Goal: Contribute content

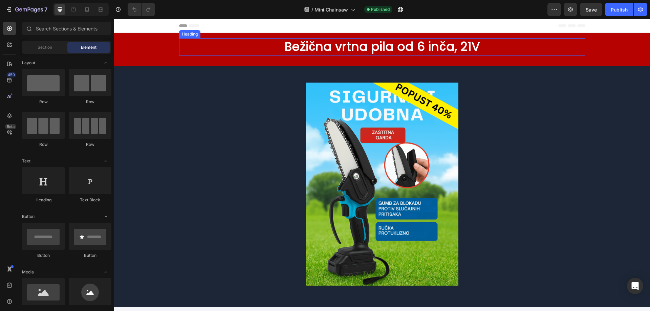
click at [438, 44] on h2 "Bežična vrtna pila od 6 inča, 21V" at bounding box center [382, 46] width 406 height 17
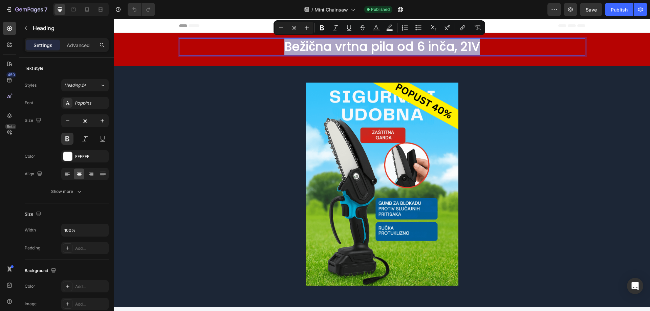
click at [434, 28] on div at bounding box center [434, 28] width 0 height 0
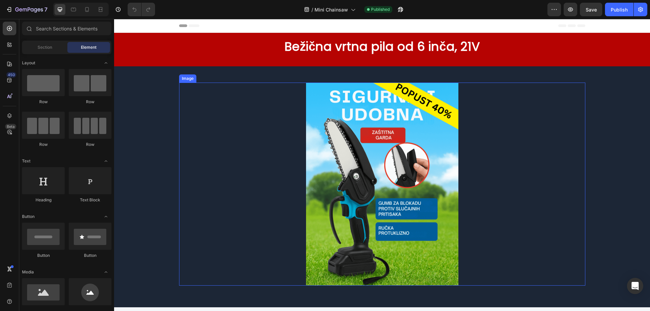
click at [527, 95] on div at bounding box center [382, 184] width 406 height 203
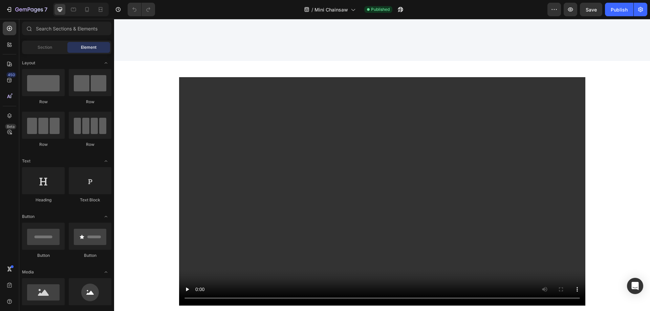
scroll to position [508, 0]
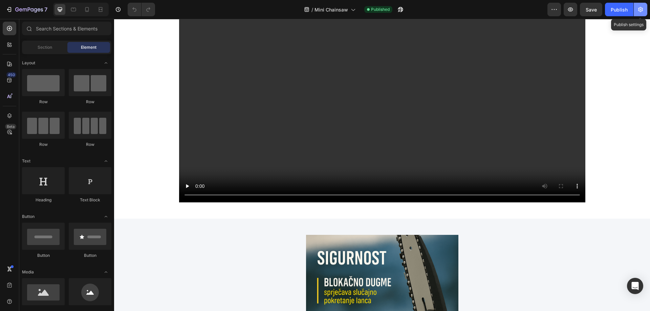
click at [640, 11] on icon "button" at bounding box center [640, 9] width 7 height 7
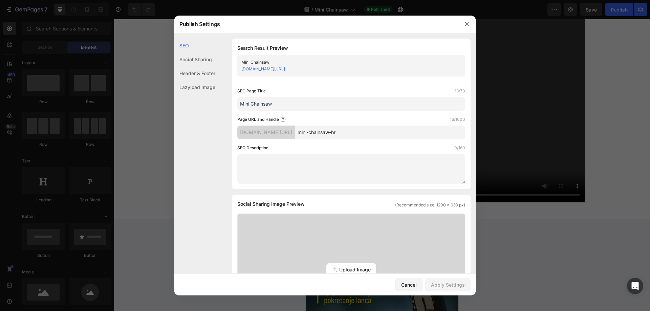
click at [622, 159] on div at bounding box center [325, 155] width 650 height 311
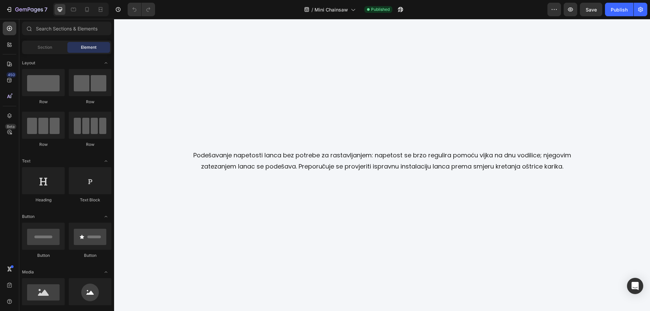
scroll to position [969, 0]
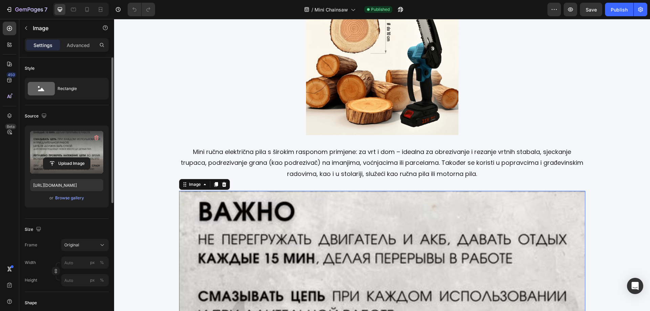
click at [66, 146] on label at bounding box center [66, 152] width 73 height 43
click at [66, 158] on input "file" at bounding box center [66, 164] width 47 height 12
type input "[URL][DOMAIN_NAME]"
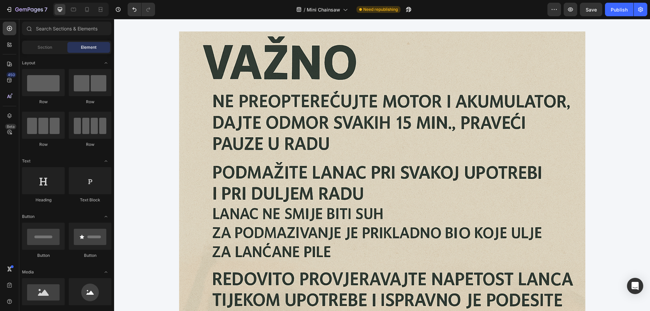
scroll to position [1124, 0]
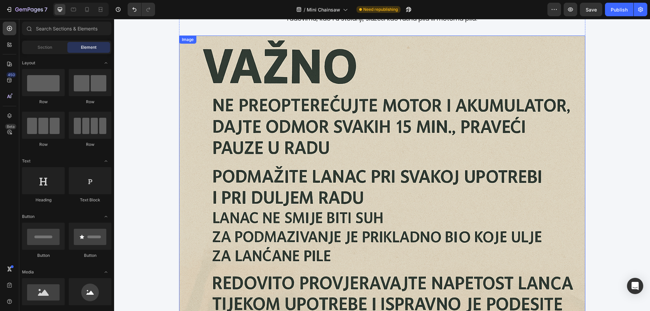
click at [432, 137] on img at bounding box center [382, 239] width 406 height 406
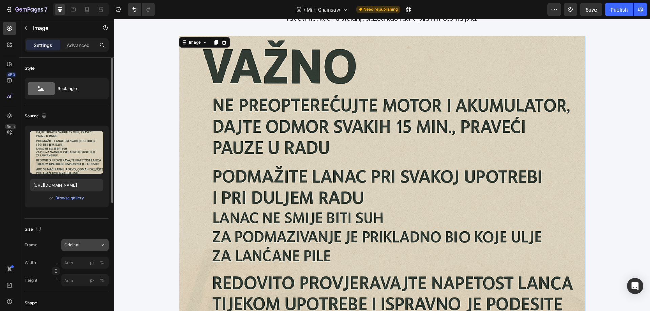
click at [102, 246] on icon at bounding box center [102, 245] width 7 height 7
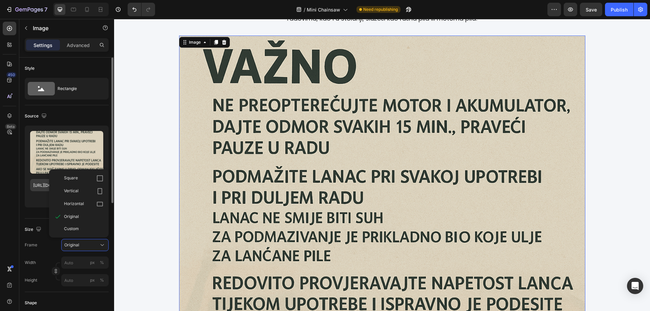
click at [76, 180] on span "Square" at bounding box center [71, 178] width 14 height 7
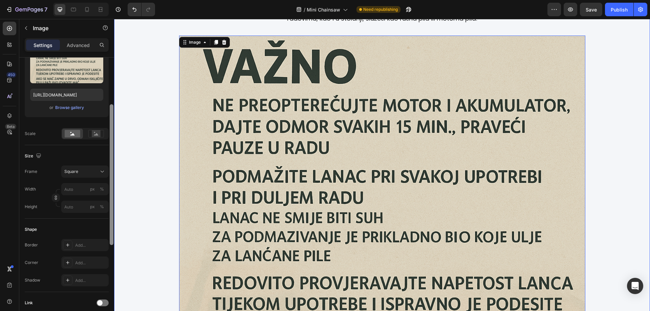
drag, startPoint x: 225, startPoint y: 205, endPoint x: 114, endPoint y: 220, distance: 112.0
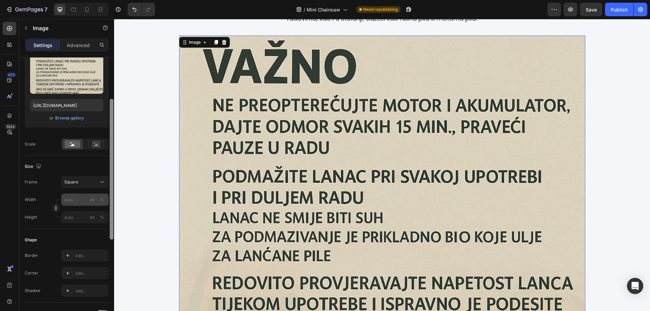
scroll to position [78, 0]
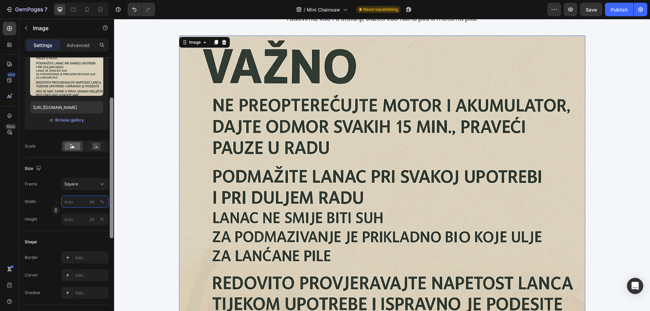
click at [87, 205] on input "px %" at bounding box center [84, 202] width 47 height 12
type input "5"
type input "50"
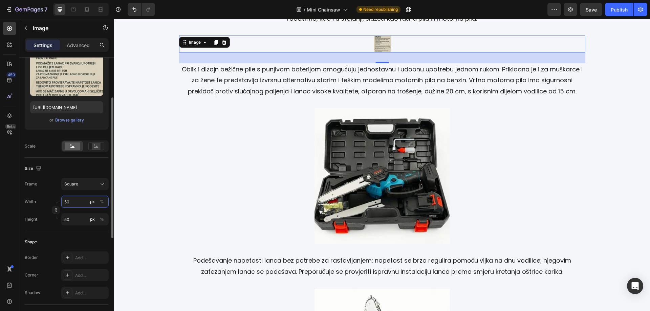
type input "500"
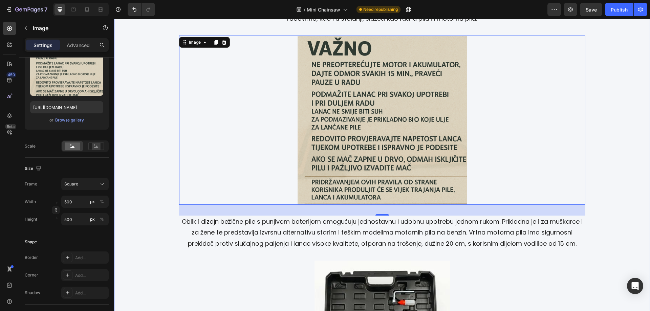
click at [632, 142] on div "Image Bežična električna motorna pila za vrt i polje marke SUPERGEN, model SM-8…" at bounding box center [382, 148] width 528 height 1058
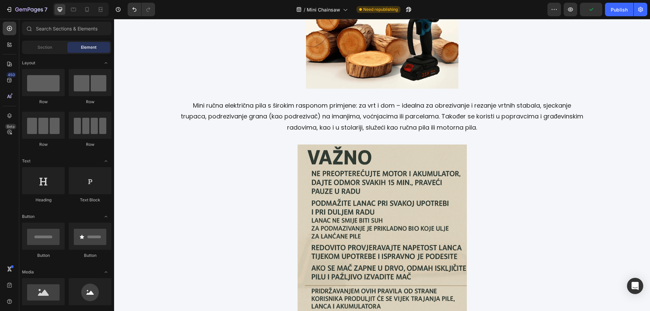
scroll to position [1004, 0]
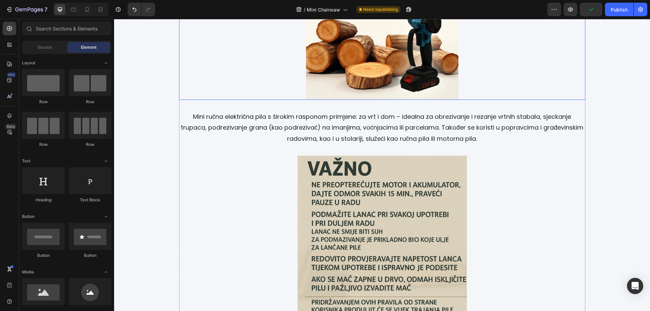
click at [428, 71] on img at bounding box center [382, 24] width 152 height 152
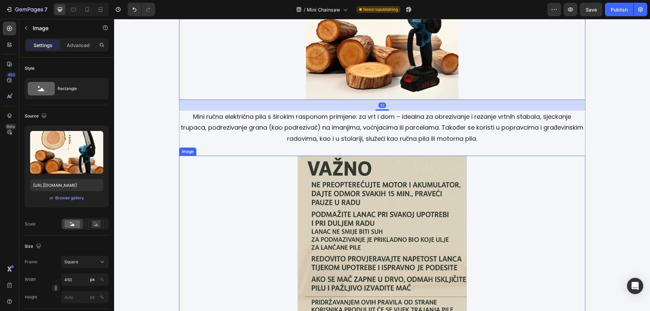
click at [353, 233] on img at bounding box center [381, 240] width 169 height 169
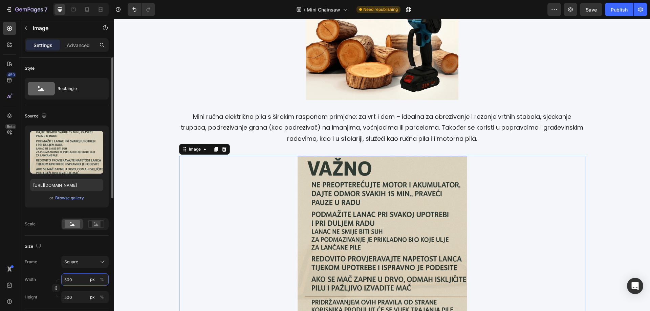
click at [80, 283] on input "500" at bounding box center [84, 279] width 47 height 12
type input "4"
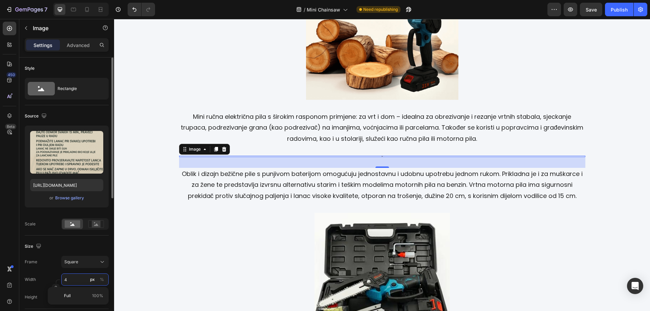
type input "4"
type input "45"
type input "450"
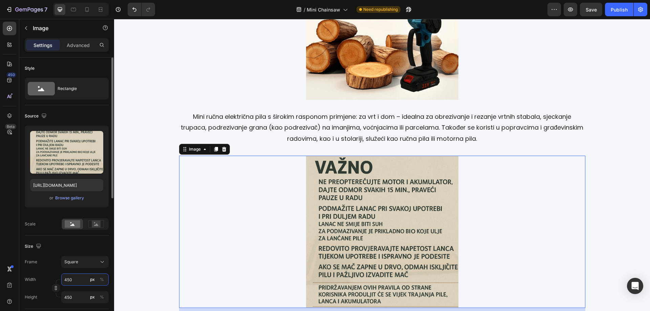
type input "450"
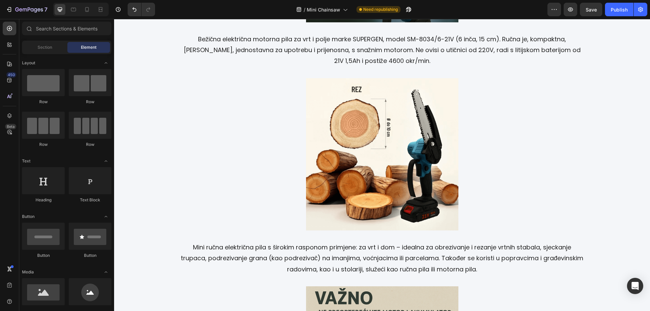
scroll to position [1060, 0]
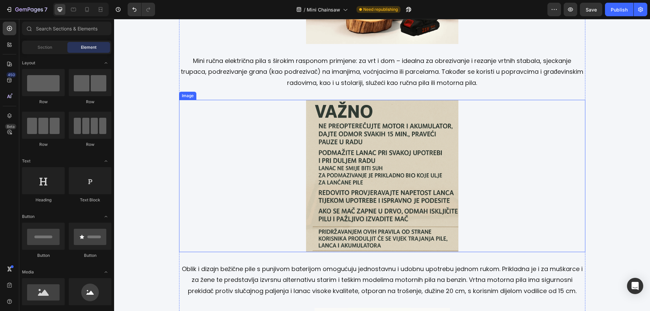
click at [398, 133] on img at bounding box center [382, 176] width 152 height 152
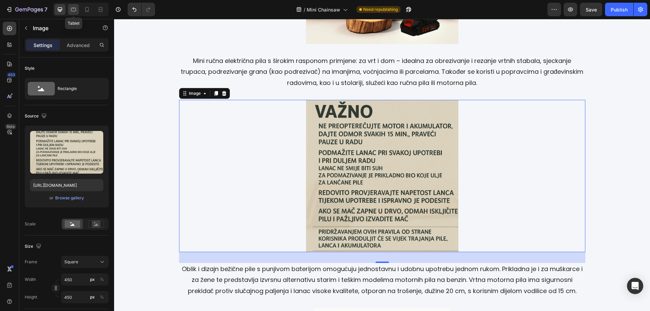
click at [74, 12] on icon at bounding box center [73, 9] width 7 height 7
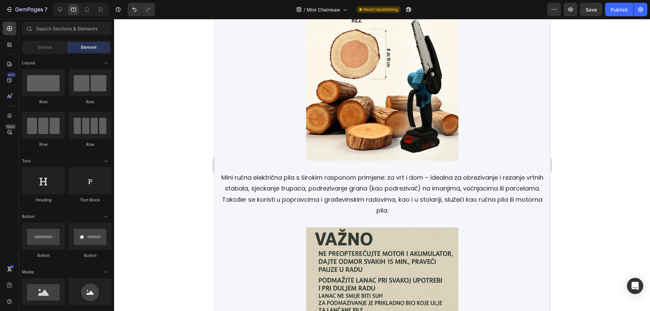
scroll to position [924, 0]
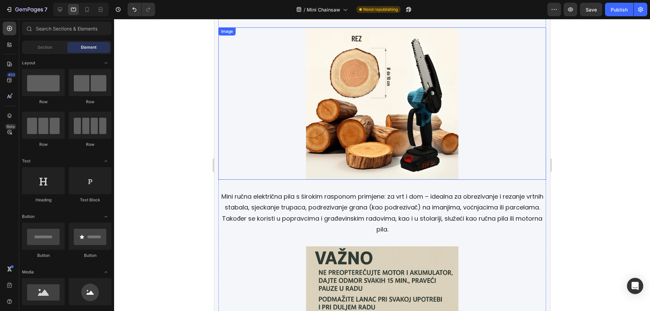
click at [376, 119] on img at bounding box center [382, 103] width 152 height 152
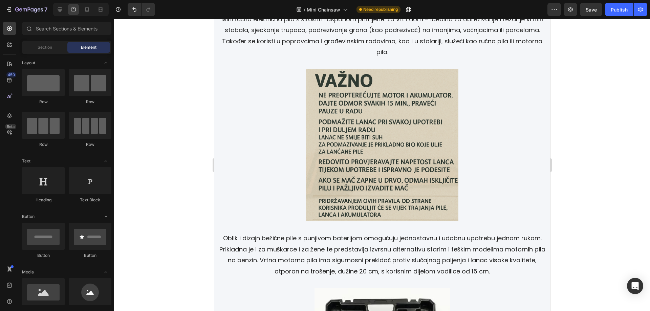
scroll to position [1120, 0]
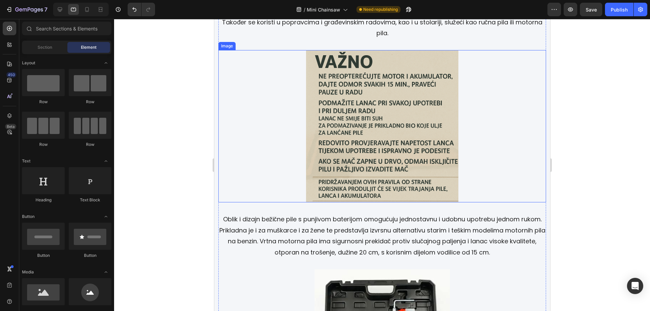
click at [377, 132] on img at bounding box center [382, 126] width 152 height 152
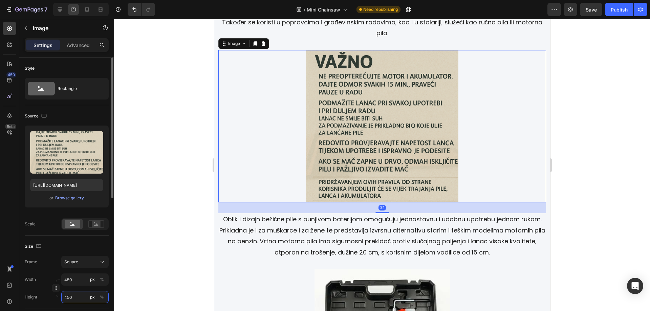
click at [80, 295] on input "450" at bounding box center [84, 297] width 47 height 12
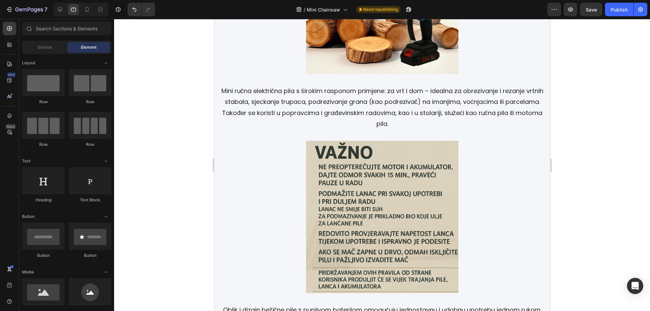
scroll to position [901, 0]
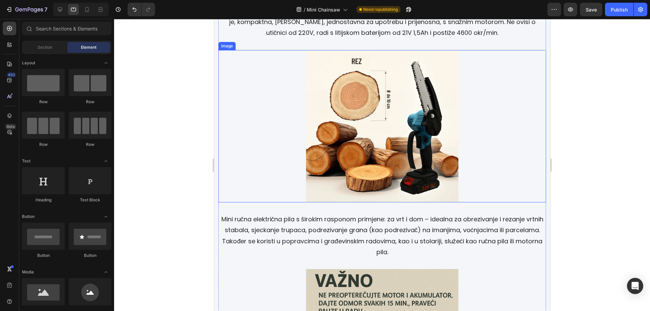
click at [400, 110] on img at bounding box center [382, 126] width 152 height 152
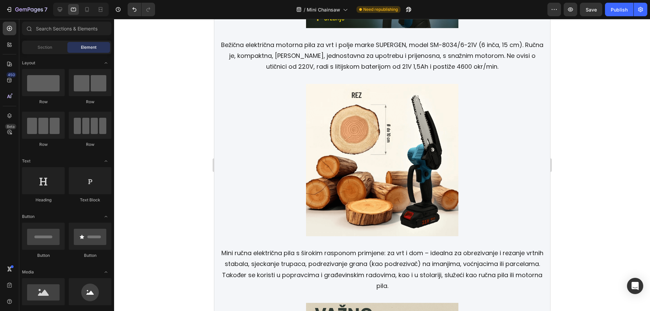
scroll to position [1101, 0]
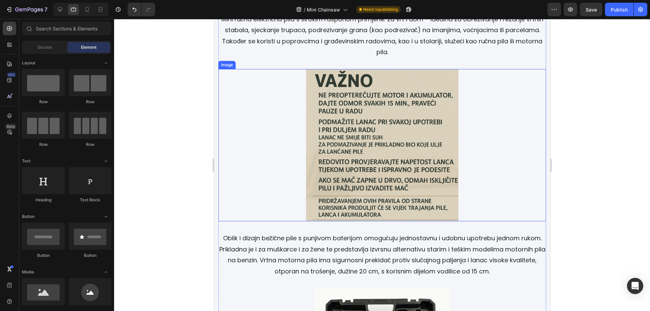
click at [402, 131] on img at bounding box center [382, 145] width 152 height 152
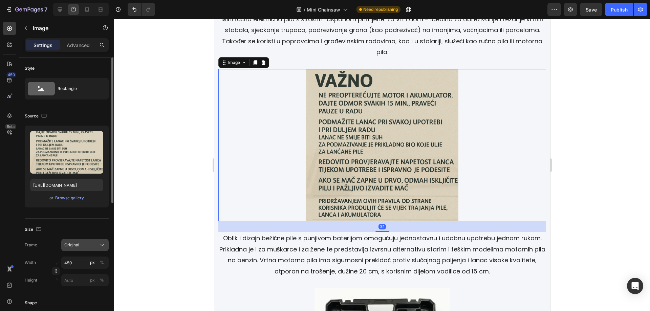
click at [104, 244] on icon at bounding box center [102, 245] width 7 height 7
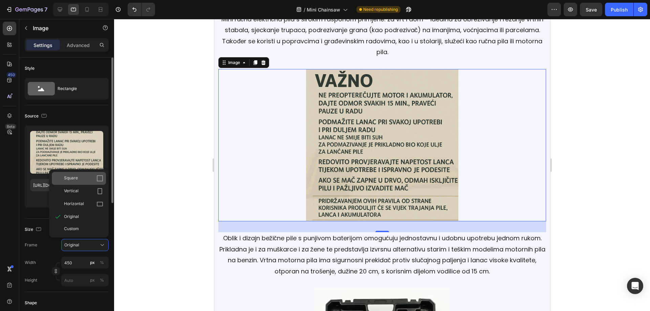
click at [80, 182] on div "Square" at bounding box center [79, 178] width 54 height 13
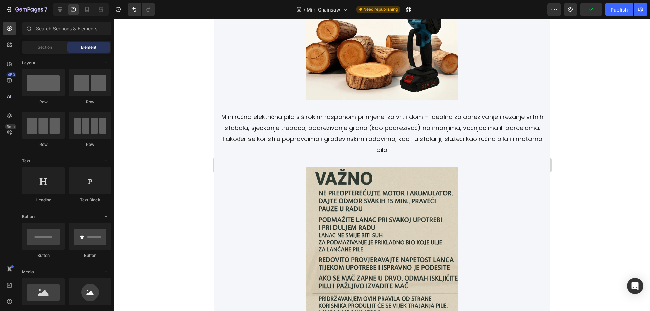
scroll to position [966, 0]
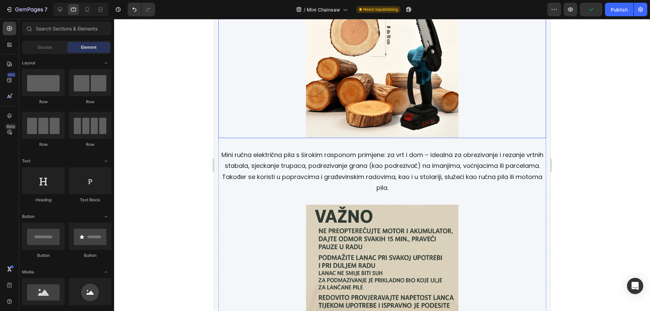
click at [377, 76] on img at bounding box center [382, 62] width 152 height 152
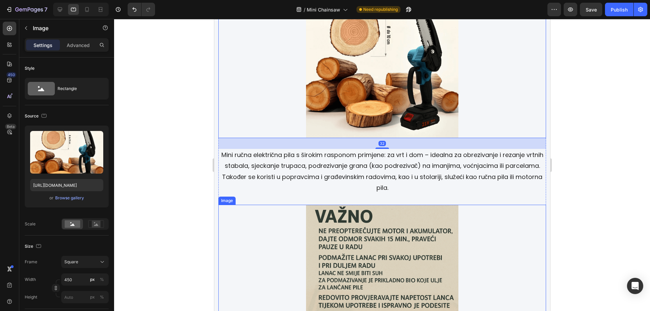
click at [342, 247] on img at bounding box center [382, 281] width 152 height 152
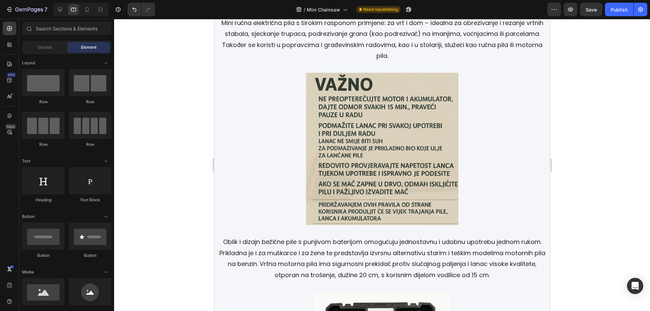
scroll to position [1094, 0]
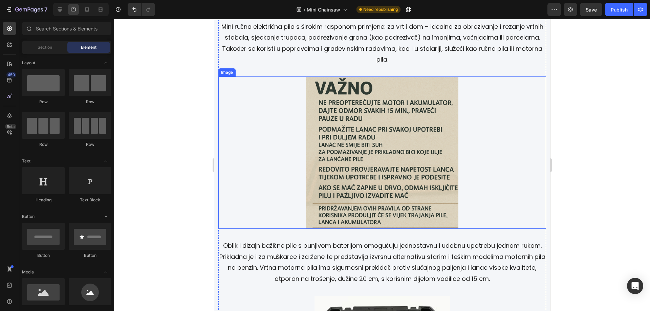
click at [401, 146] on img at bounding box center [382, 152] width 152 height 152
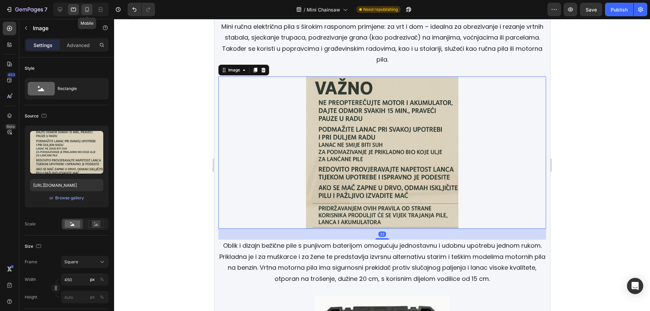
click at [87, 12] on icon at bounding box center [87, 9] width 4 height 5
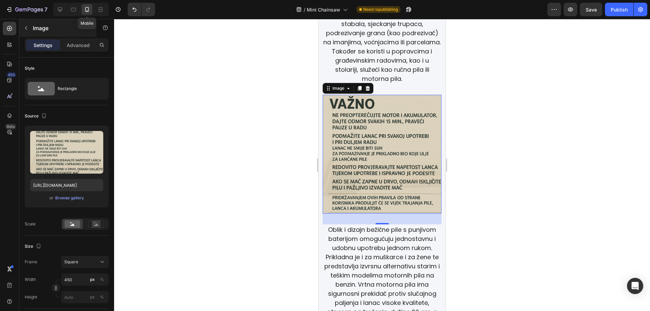
scroll to position [1113, 0]
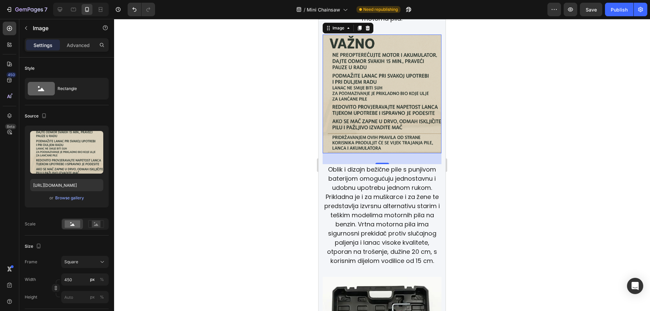
click at [530, 150] on div at bounding box center [382, 165] width 536 height 292
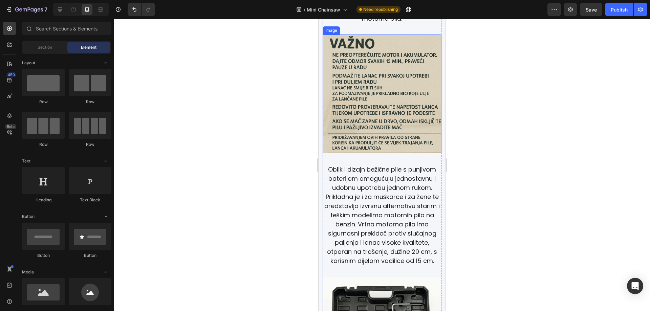
click at [376, 105] on img at bounding box center [382, 94] width 119 height 119
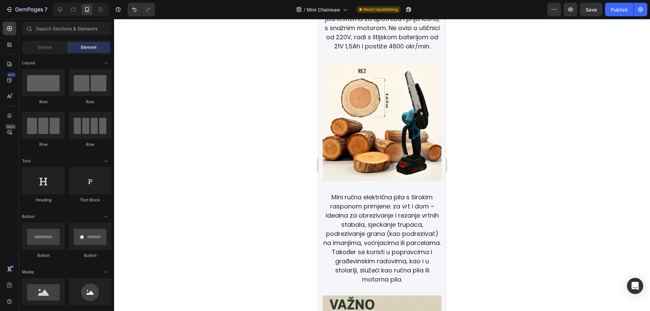
drag, startPoint x: 443, startPoint y: 138, endPoint x: 765, endPoint y: 133, distance: 321.9
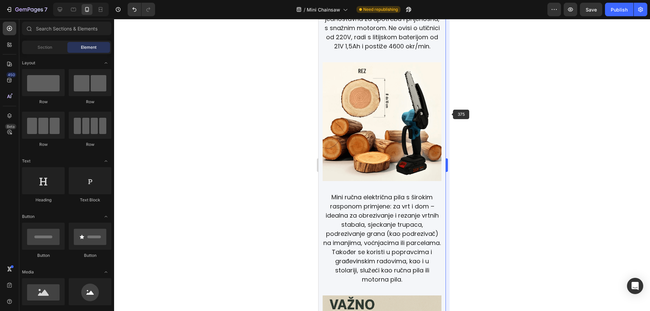
scroll to position [845, 0]
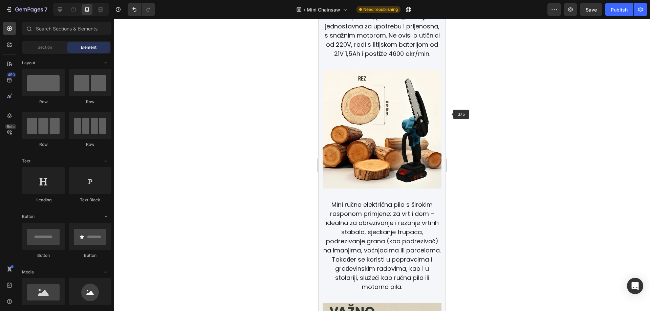
click at [398, 114] on img at bounding box center [382, 129] width 119 height 119
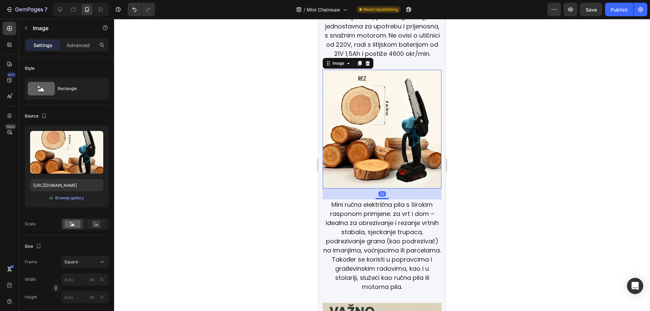
drag, startPoint x: 505, startPoint y: 114, endPoint x: 496, endPoint y: 116, distance: 8.7
click at [505, 113] on div at bounding box center [382, 165] width 536 height 292
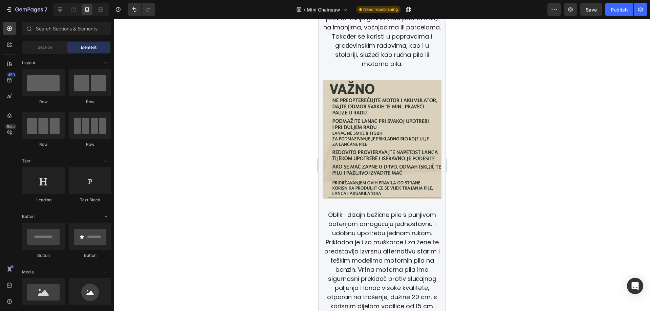
scroll to position [1102, 0]
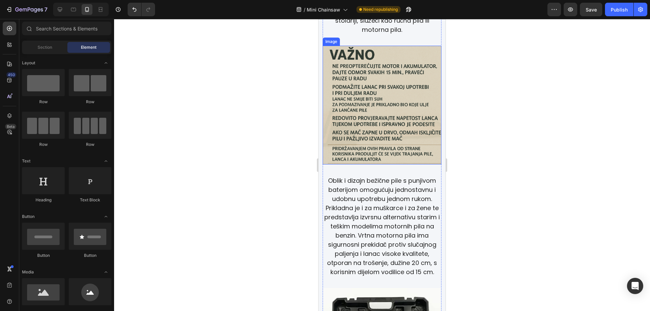
click at [364, 108] on img at bounding box center [382, 105] width 119 height 119
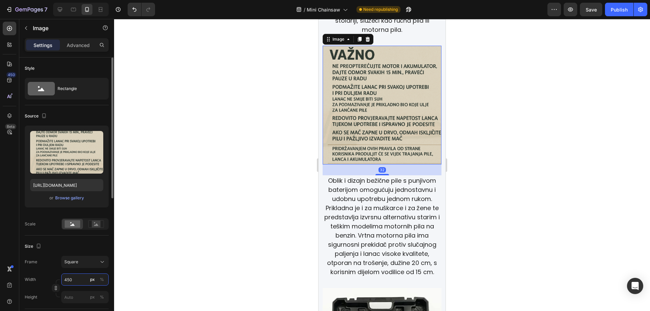
click at [78, 277] on input "450" at bounding box center [84, 279] width 47 height 12
click at [491, 131] on div at bounding box center [382, 165] width 536 height 292
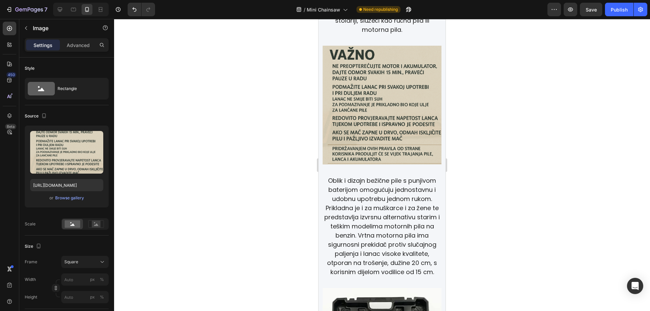
click at [399, 104] on img at bounding box center [382, 105] width 119 height 119
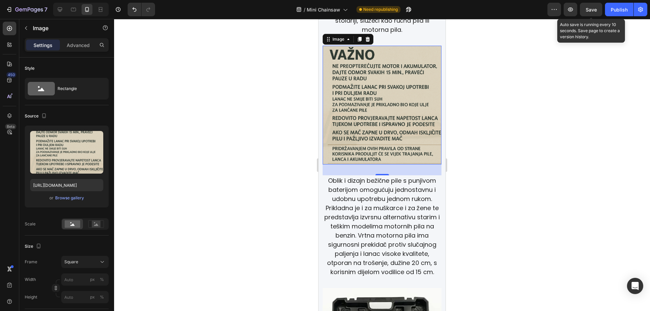
click at [594, 12] on span "Save" at bounding box center [590, 10] width 11 height 6
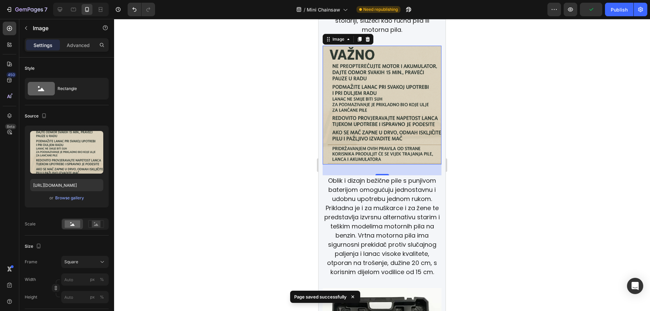
click at [614, 11] on div "Publish" at bounding box center [619, 9] width 17 height 7
click at [639, 9] on icon "button" at bounding box center [640, 9] width 5 height 5
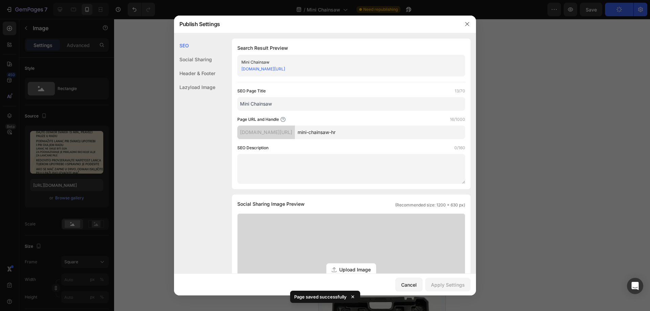
click at [285, 68] on link "[DOMAIN_NAME][URL]" at bounding box center [263, 68] width 44 height 5
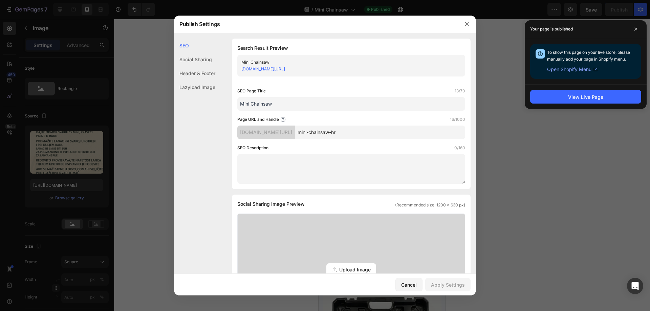
click at [558, 173] on div at bounding box center [325, 155] width 650 height 311
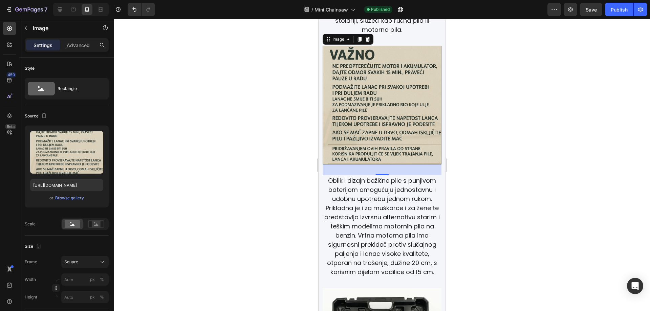
drag, startPoint x: 620, startPoint y: 10, endPoint x: 605, endPoint y: 144, distance: 134.9
click at [620, 10] on div "Publish" at bounding box center [619, 9] width 17 height 7
